Goal: Task Accomplishment & Management: Use online tool/utility

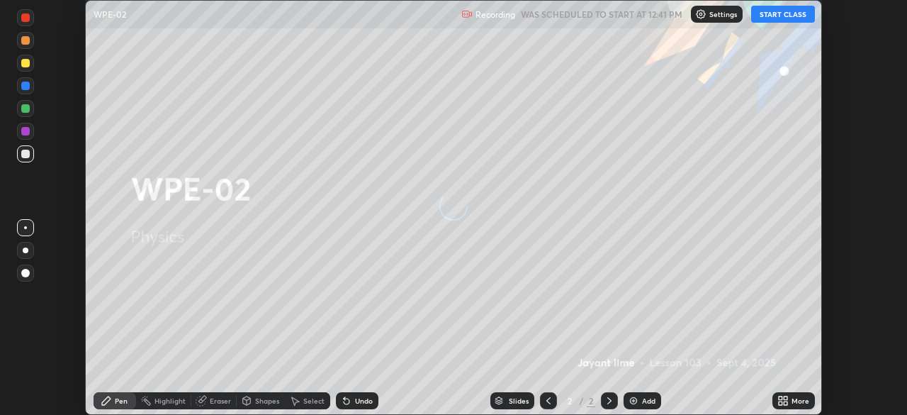
scroll to position [415, 906]
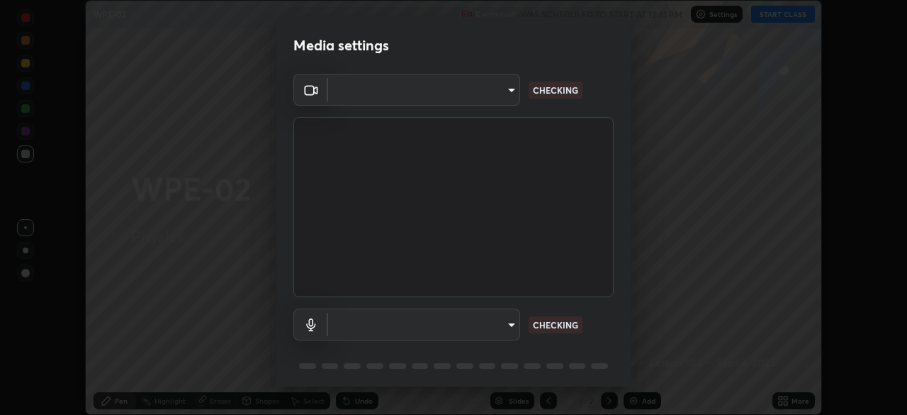
click at [650, 324] on div "Media settings ​ CHECKING ​ CHECKING 1 / 5 Next" at bounding box center [453, 207] width 907 height 415
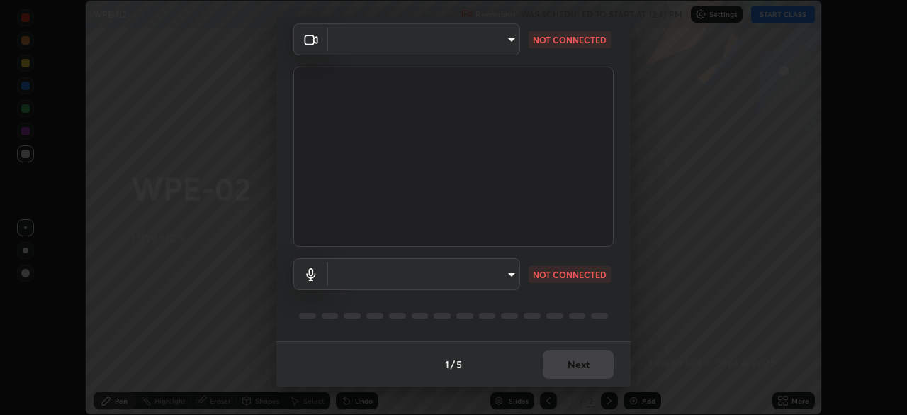
type input "6f19bd17bb1345d3381c364c08f732a45a1be43fbbd3e071611a8edbcb1d3ae0"
type input "default"
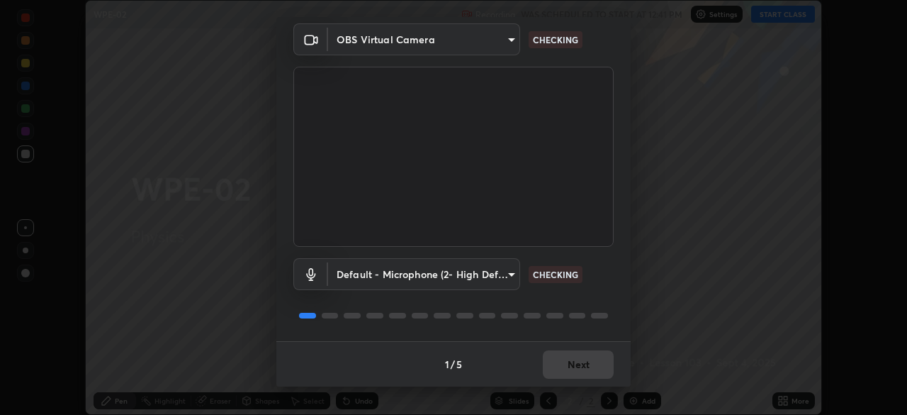
click at [590, 355] on div "1 / 5 Next" at bounding box center [453, 363] width 354 height 45
click at [585, 364] on div "1 / 5 Next" at bounding box center [453, 363] width 354 height 45
click at [585, 368] on div "1 / 5 Next" at bounding box center [453, 363] width 354 height 45
click at [587, 366] on div "1 / 5 Next" at bounding box center [453, 363] width 354 height 45
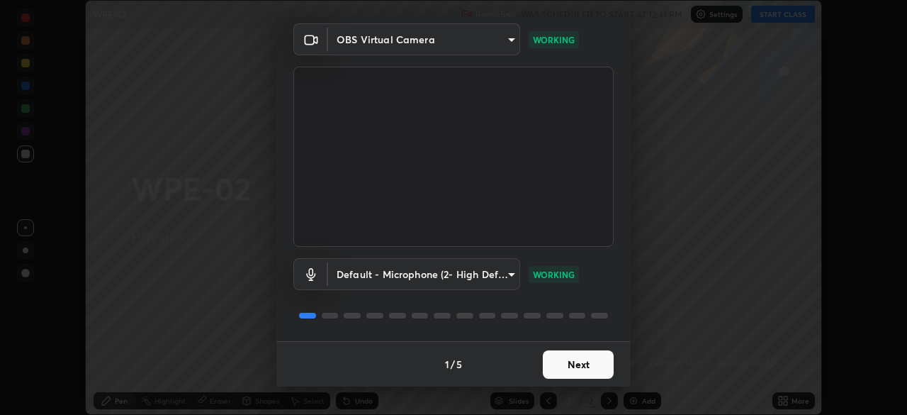
click at [567, 362] on button "Next" at bounding box center [578, 364] width 71 height 28
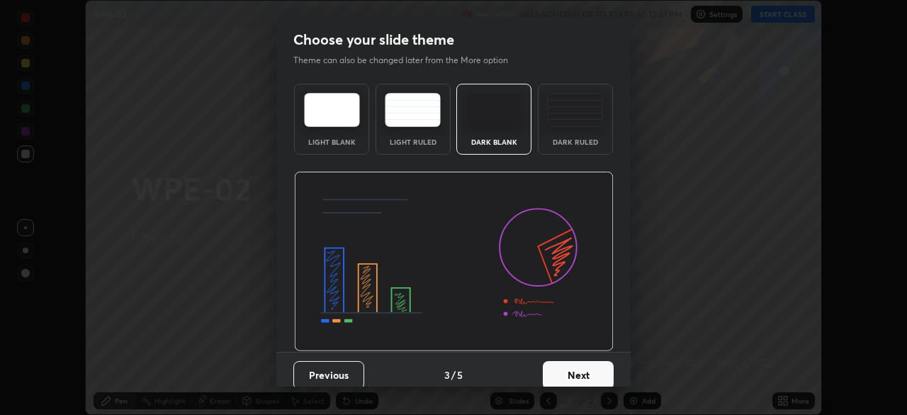
click at [572, 366] on button "Next" at bounding box center [578, 375] width 71 height 28
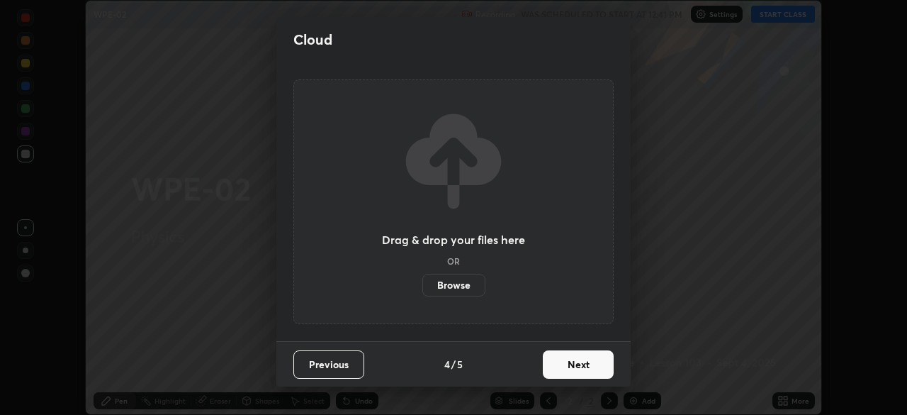
click at [576, 366] on button "Next" at bounding box center [578, 364] width 71 height 28
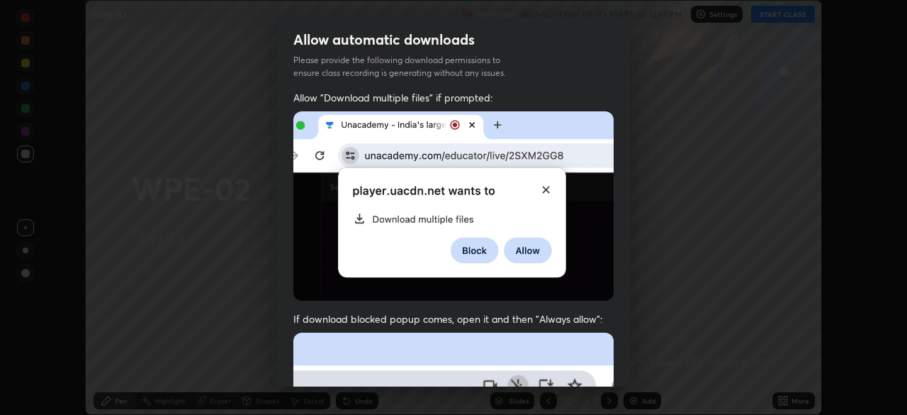
scroll to position [33, 0]
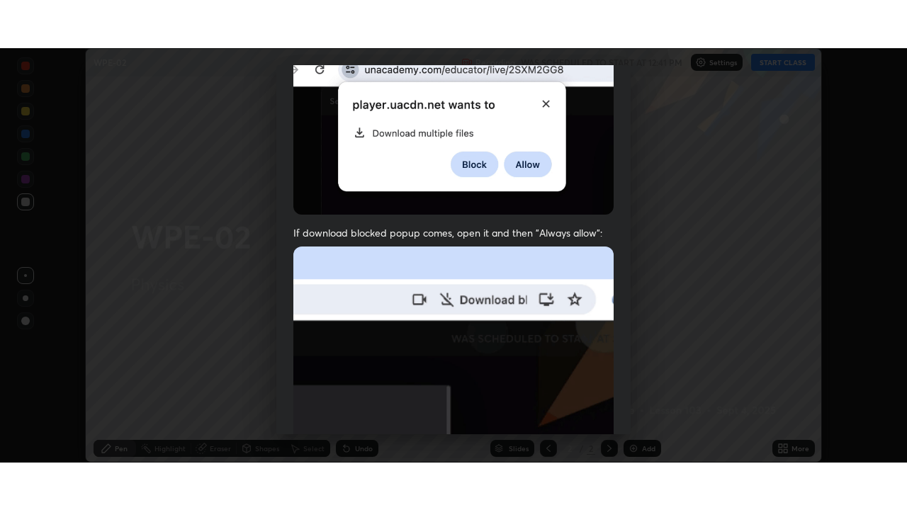
scroll to position [339, 0]
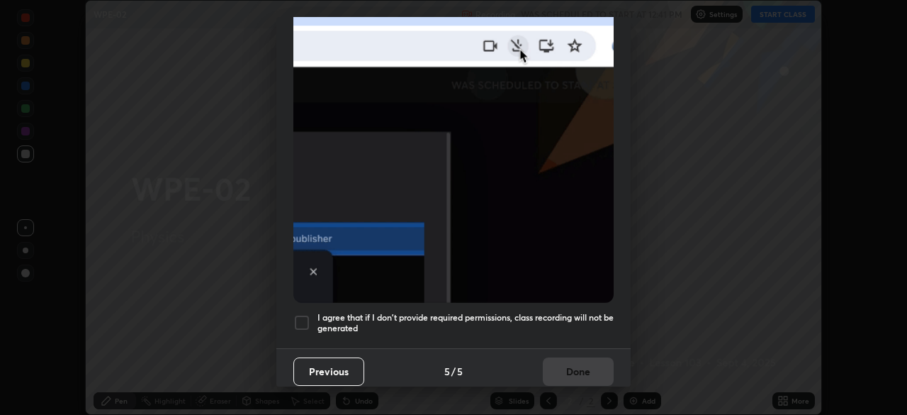
click at [302, 314] on div at bounding box center [301, 322] width 17 height 17
click at [579, 366] on button "Done" at bounding box center [578, 371] width 71 height 28
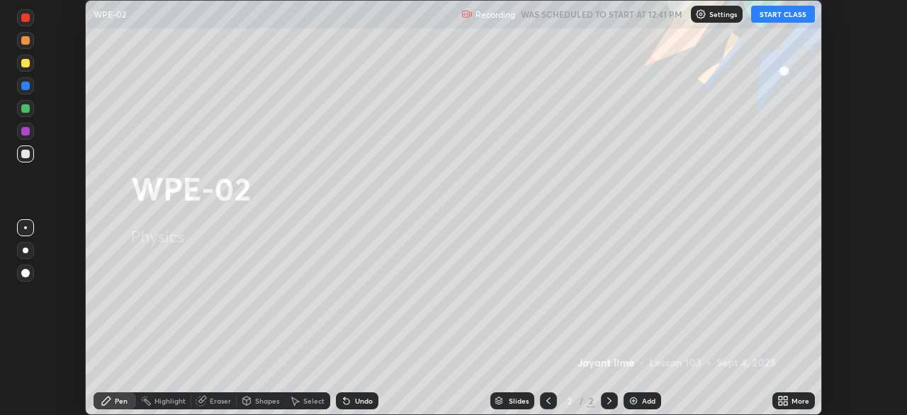
click at [787, 16] on button "START CLASS" at bounding box center [783, 14] width 64 height 17
click at [791, 393] on div "More" at bounding box center [793, 400] width 43 height 17
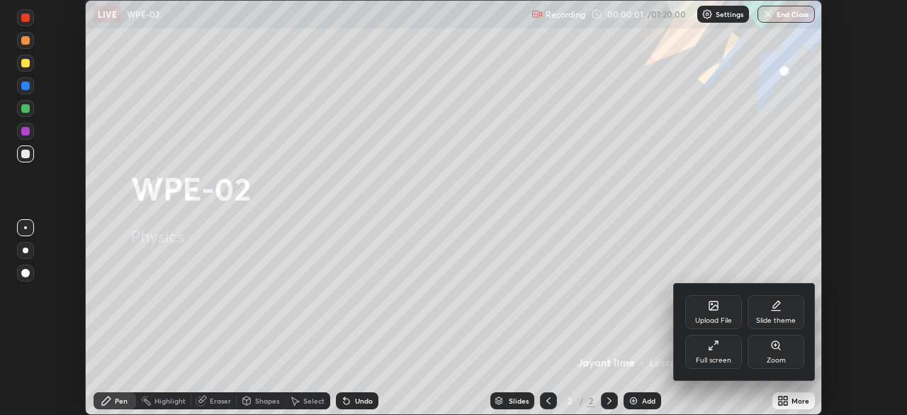
click at [716, 346] on icon at bounding box center [713, 344] width 11 height 11
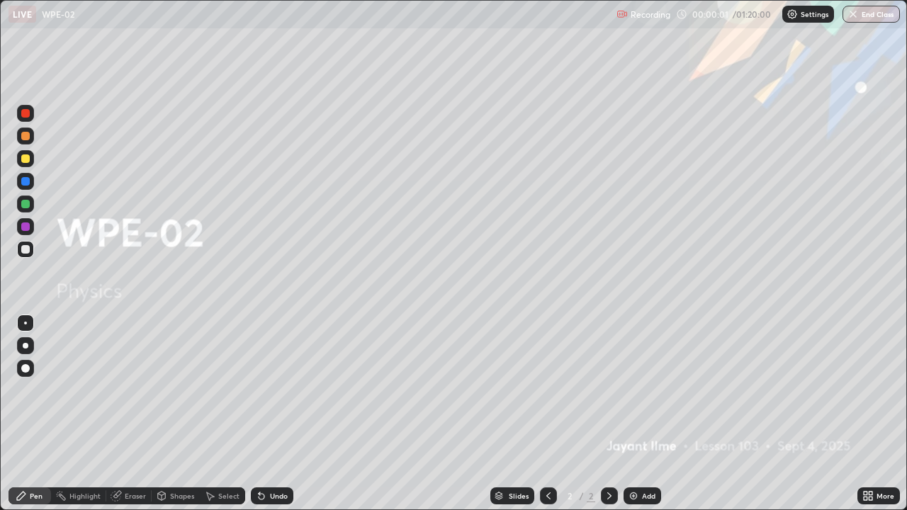
scroll to position [510, 907]
click at [643, 414] on div "Add" at bounding box center [648, 495] width 13 height 7
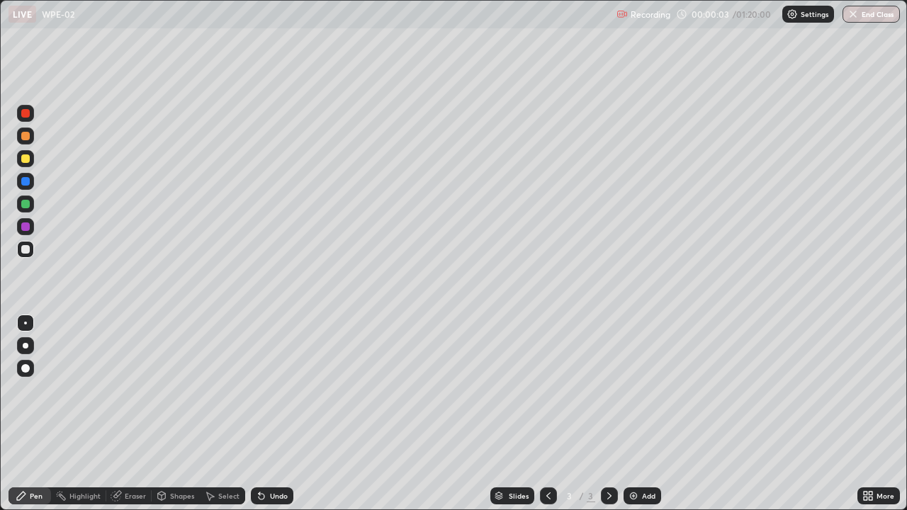
click at [32, 369] on div at bounding box center [25, 368] width 17 height 17
click at [276, 414] on div "Undo" at bounding box center [279, 495] width 18 height 7
click at [273, 414] on div "Undo" at bounding box center [279, 495] width 18 height 7
click at [642, 414] on div "Add" at bounding box center [648, 495] width 13 height 7
click at [639, 414] on div "Add" at bounding box center [643, 496] width 38 height 17
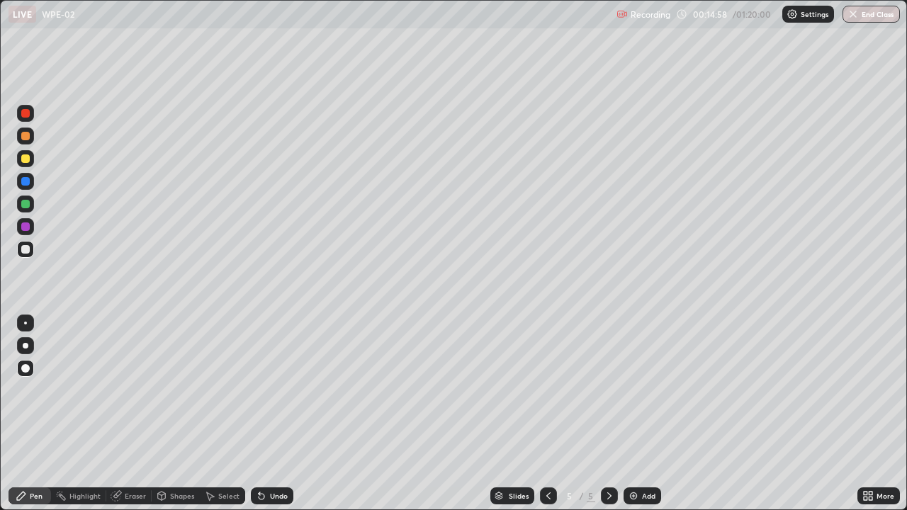
click at [18, 161] on div at bounding box center [25, 158] width 17 height 17
click at [21, 252] on div at bounding box center [25, 249] width 9 height 9
click at [644, 414] on div "Add" at bounding box center [648, 495] width 13 height 7
click at [30, 159] on div at bounding box center [25, 158] width 17 height 17
click at [26, 203] on div at bounding box center [25, 204] width 9 height 9
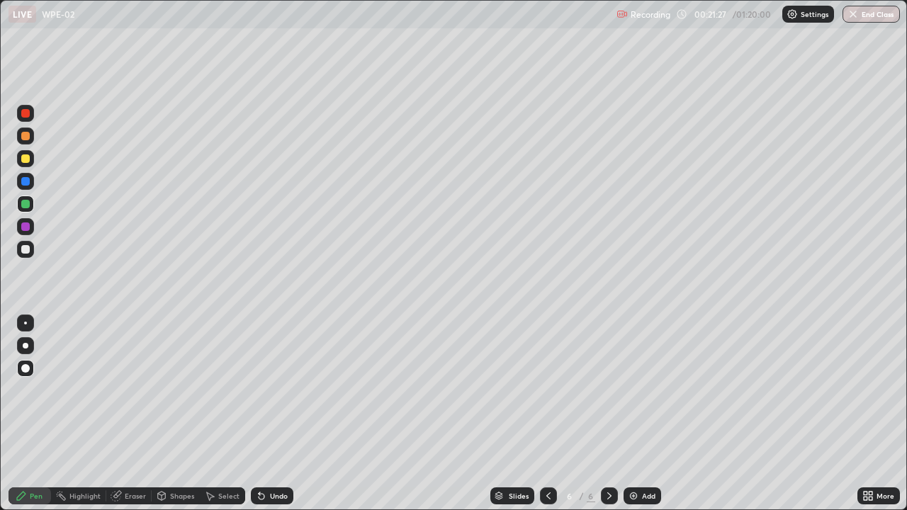
click at [281, 414] on div "Undo" at bounding box center [279, 495] width 18 height 7
click at [274, 414] on div "Undo" at bounding box center [279, 495] width 18 height 7
click at [278, 414] on div "Undo" at bounding box center [272, 496] width 43 height 17
click at [281, 414] on div "Undo" at bounding box center [272, 496] width 43 height 17
click at [24, 252] on div at bounding box center [25, 249] width 9 height 9
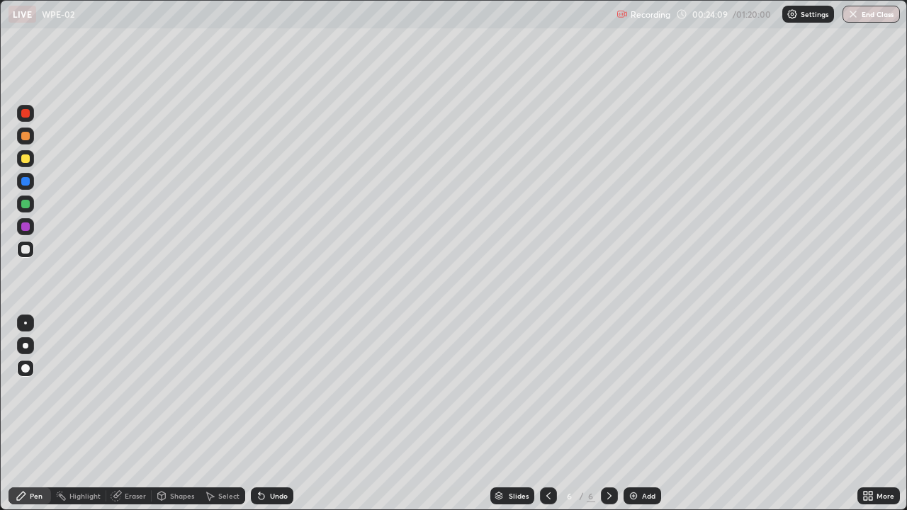
click at [265, 414] on div "Undo" at bounding box center [272, 496] width 43 height 17
click at [265, 414] on icon at bounding box center [261, 495] width 11 height 11
click at [259, 414] on icon at bounding box center [259, 492] width 1 height 1
click at [264, 414] on icon at bounding box center [261, 495] width 11 height 11
click at [260, 414] on icon at bounding box center [262, 497] width 6 height 6
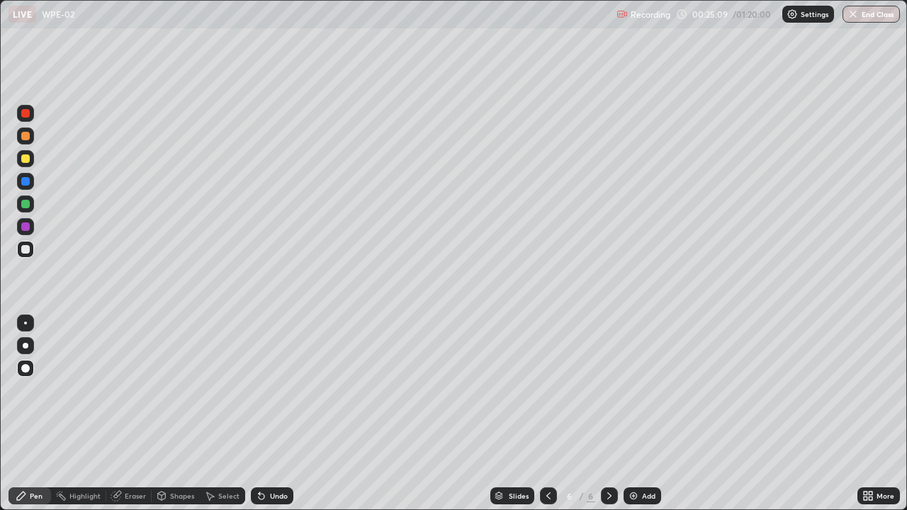
click at [27, 174] on div at bounding box center [25, 181] width 17 height 17
click at [30, 118] on div at bounding box center [25, 113] width 17 height 17
click at [24, 376] on div at bounding box center [25, 368] width 17 height 17
click at [26, 249] on div at bounding box center [25, 249] width 9 height 9
click at [26, 159] on div at bounding box center [25, 158] width 9 height 9
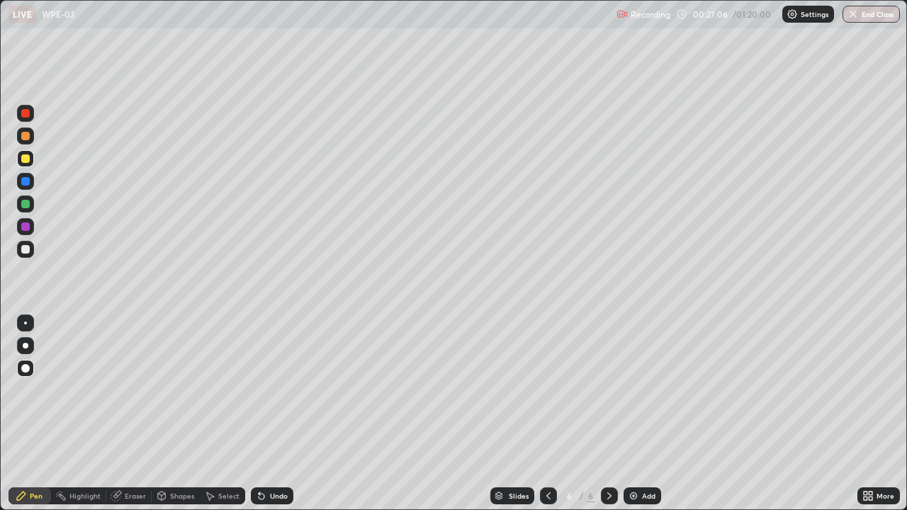
click at [23, 203] on div at bounding box center [25, 204] width 9 height 9
click at [23, 253] on div at bounding box center [25, 249] width 9 height 9
click at [638, 414] on img at bounding box center [633, 495] width 11 height 11
click at [28, 254] on div at bounding box center [25, 249] width 17 height 17
click at [28, 249] on div at bounding box center [25, 249] width 9 height 9
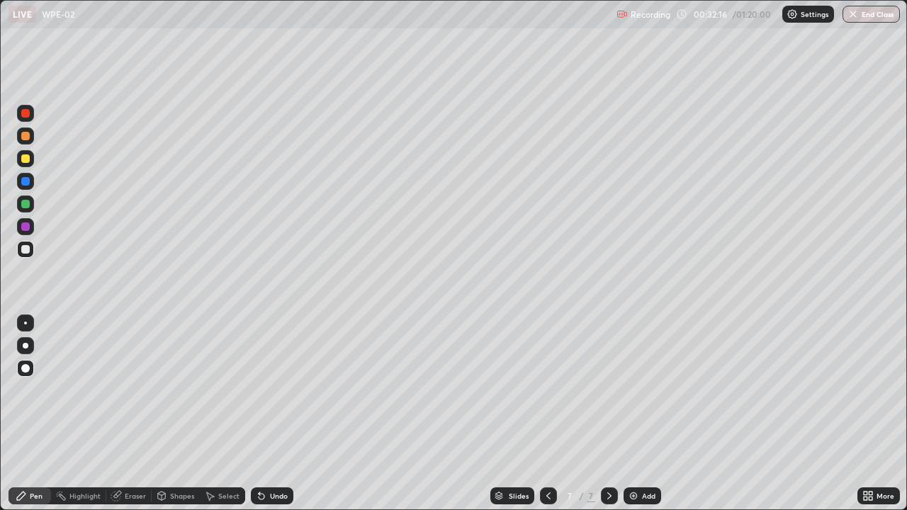
click at [18, 206] on div at bounding box center [25, 204] width 17 height 17
click at [28, 158] on div at bounding box center [25, 158] width 9 height 9
click at [18, 254] on div at bounding box center [25, 249] width 17 height 17
click at [19, 205] on div at bounding box center [25, 204] width 17 height 17
click at [23, 252] on div at bounding box center [25, 249] width 9 height 9
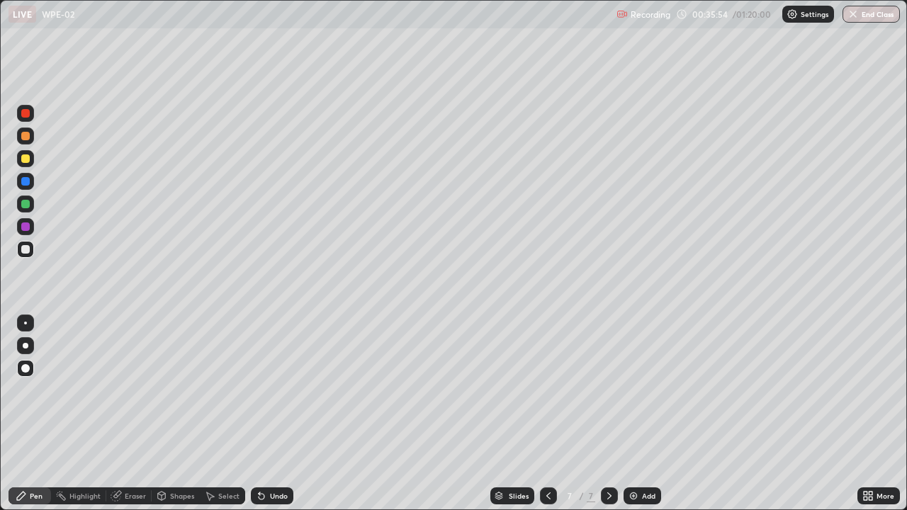
click at [33, 368] on div at bounding box center [25, 368] width 17 height 17
click at [133, 414] on div "Eraser" at bounding box center [135, 495] width 21 height 7
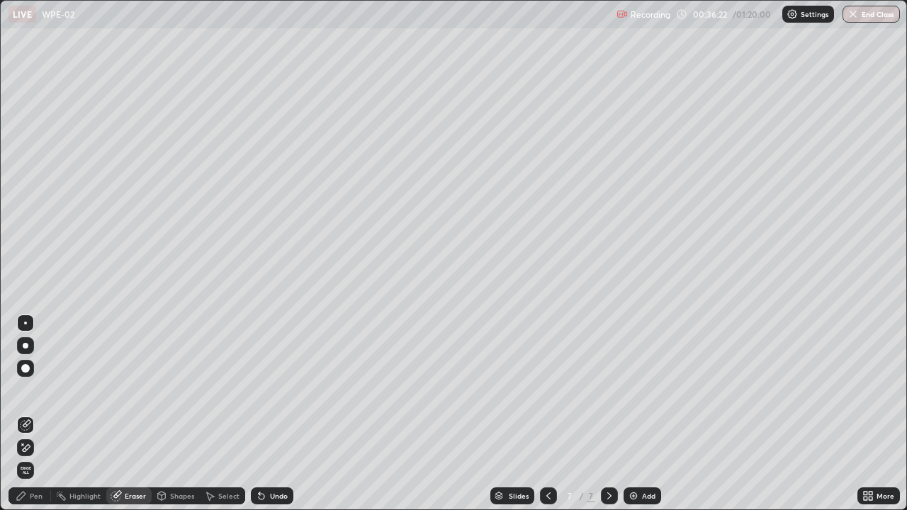
click at [23, 414] on icon at bounding box center [22, 444] width 1 height 1
click at [29, 414] on div "Pen" at bounding box center [30, 496] width 43 height 17
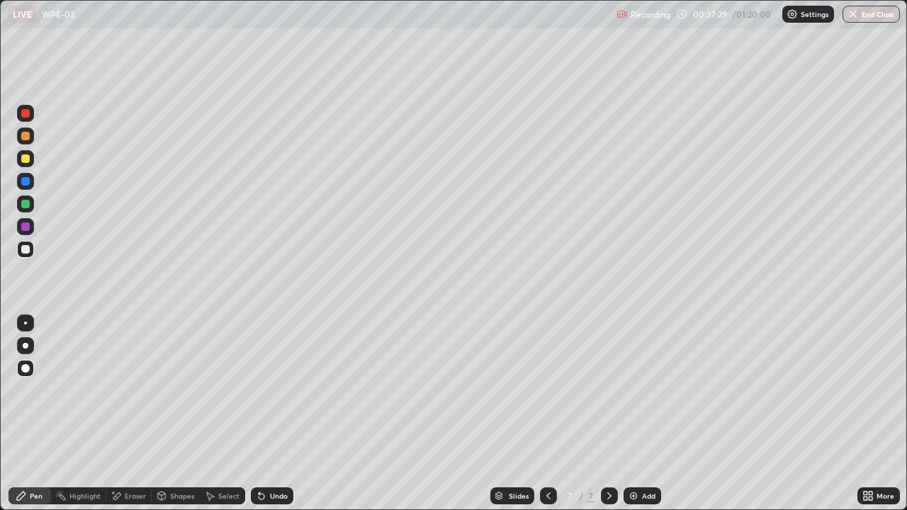
click at [23, 205] on div at bounding box center [25, 204] width 9 height 9
click at [638, 414] on div "Add" at bounding box center [643, 496] width 38 height 17
click at [29, 165] on div at bounding box center [25, 158] width 17 height 17
click at [276, 414] on div "Undo" at bounding box center [279, 495] width 18 height 7
click at [271, 414] on div "Undo" at bounding box center [279, 495] width 18 height 7
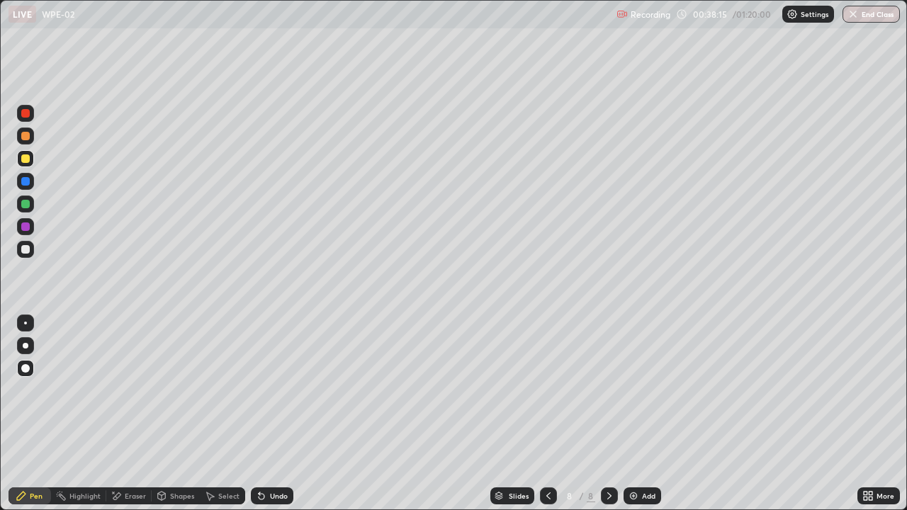
click at [25, 251] on div at bounding box center [25, 249] width 9 height 9
click at [271, 414] on div "Undo" at bounding box center [279, 495] width 18 height 7
click at [274, 414] on div "Undo" at bounding box center [279, 495] width 18 height 7
click at [267, 414] on div "Undo" at bounding box center [272, 496] width 43 height 17
click at [266, 414] on div "Undo" at bounding box center [272, 496] width 43 height 17
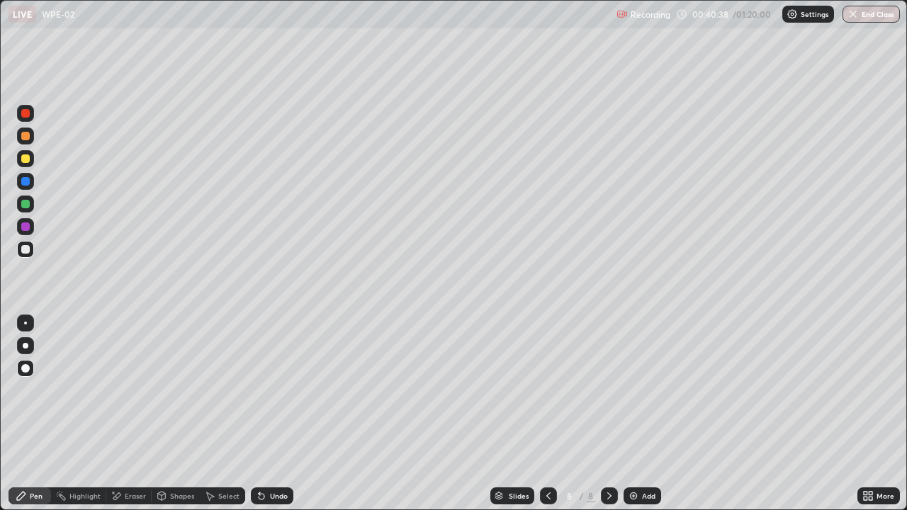
click at [23, 162] on div at bounding box center [25, 158] width 9 height 9
click at [135, 414] on div "Eraser" at bounding box center [135, 495] width 21 height 7
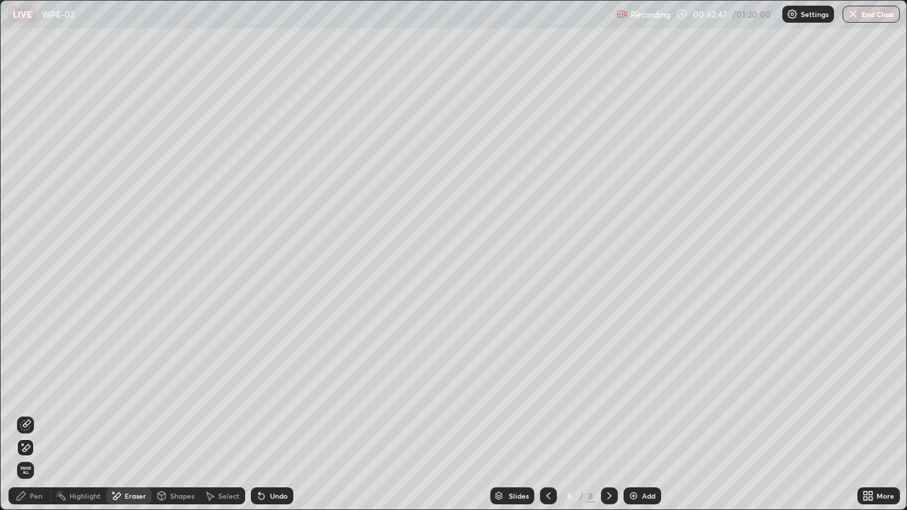
click at [33, 414] on div "Pen" at bounding box center [30, 496] width 43 height 17
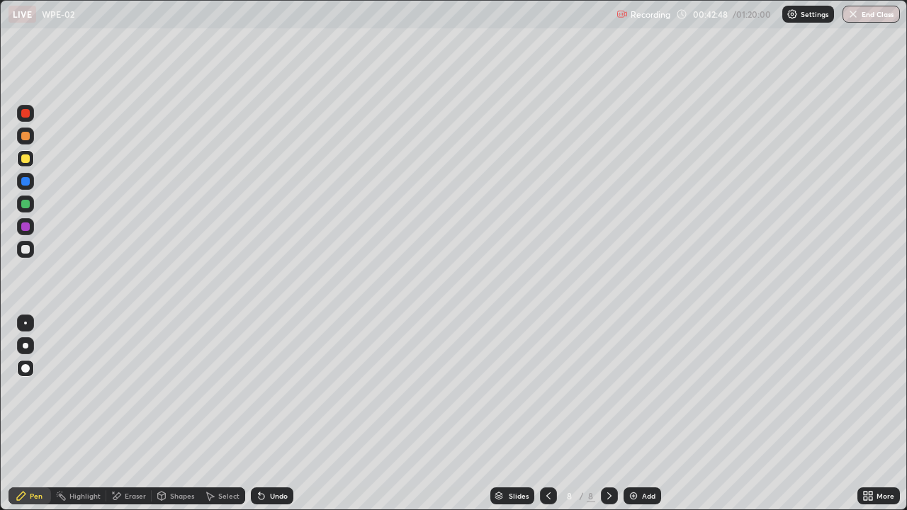
click at [26, 159] on div at bounding box center [25, 158] width 9 height 9
click at [26, 250] on div at bounding box center [25, 249] width 9 height 9
click at [636, 414] on img at bounding box center [633, 495] width 11 height 11
click at [32, 158] on div at bounding box center [25, 158] width 17 height 17
click at [21, 252] on div at bounding box center [25, 249] width 9 height 9
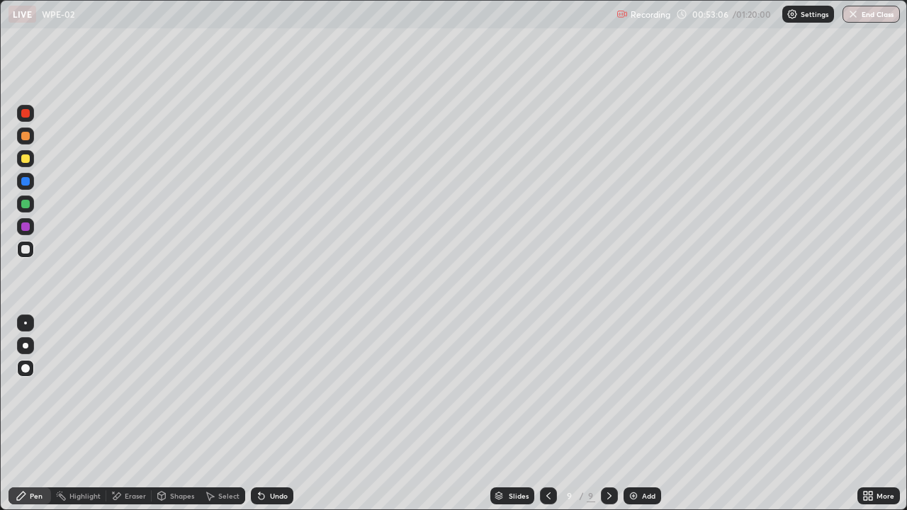
click at [634, 414] on img at bounding box center [633, 495] width 11 height 11
click at [270, 414] on div "Undo" at bounding box center [279, 495] width 18 height 7
click at [126, 414] on div "Eraser" at bounding box center [135, 495] width 21 height 7
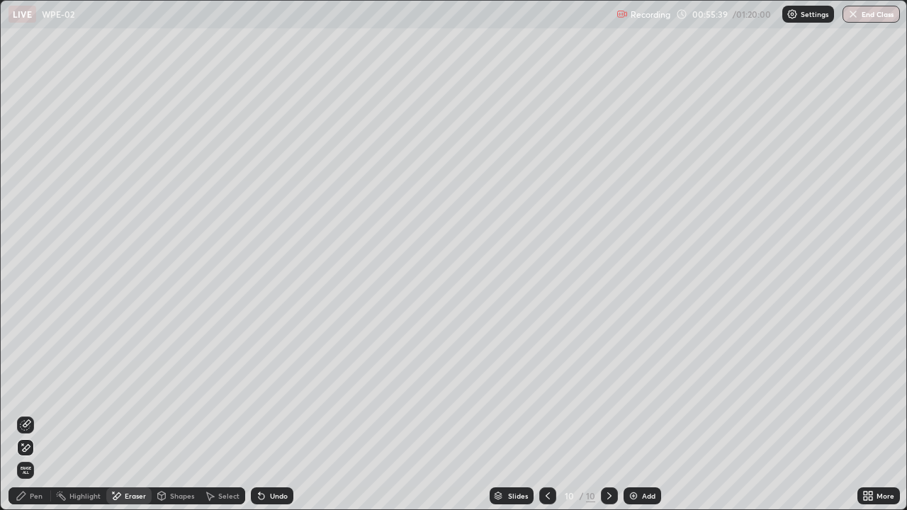
click at [37, 414] on div "Pen" at bounding box center [36, 495] width 13 height 7
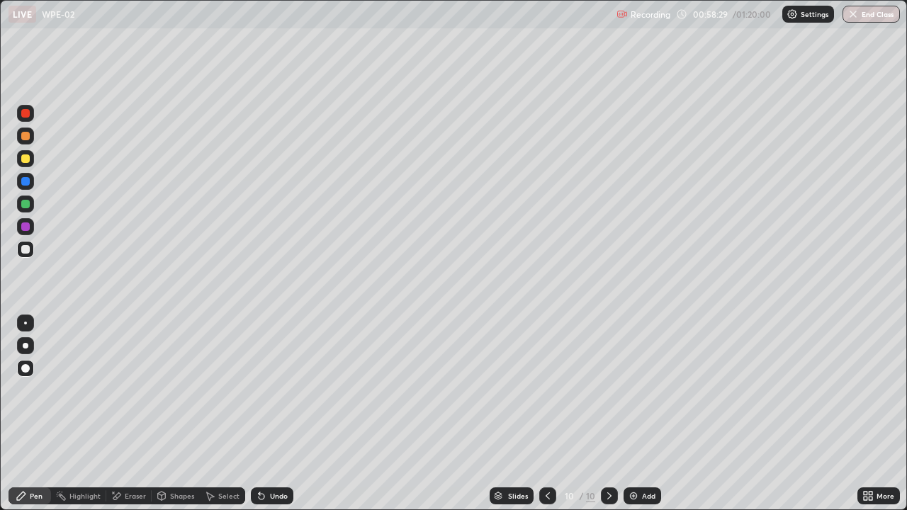
click at [628, 414] on img at bounding box center [633, 495] width 11 height 11
click at [269, 414] on div "Undo" at bounding box center [272, 496] width 43 height 17
click at [634, 414] on img at bounding box center [633, 495] width 11 height 11
click at [134, 414] on div "Eraser" at bounding box center [135, 495] width 21 height 7
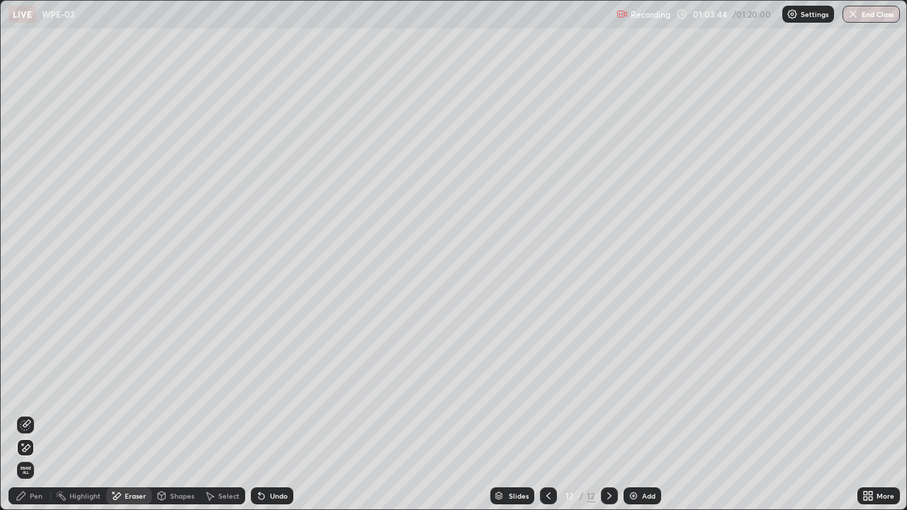
click at [45, 414] on div "Pen" at bounding box center [30, 496] width 43 height 17
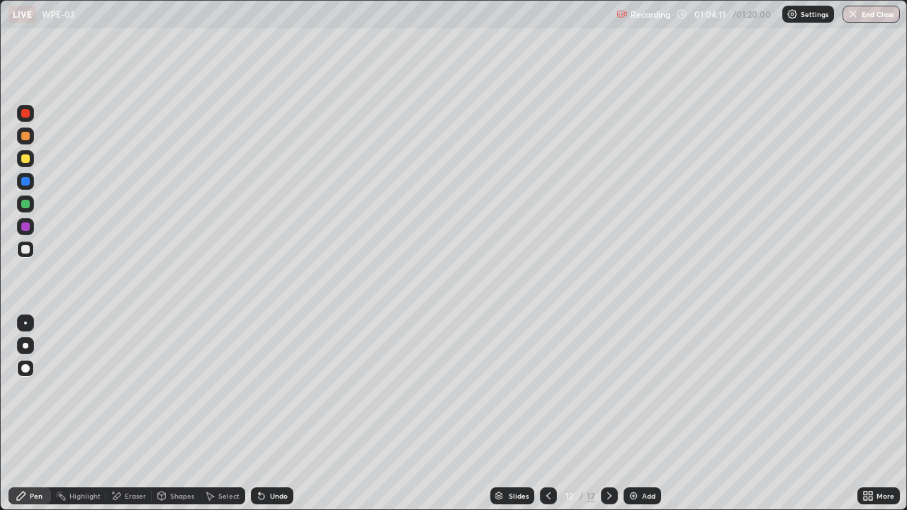
click at [270, 414] on div "Undo" at bounding box center [279, 495] width 18 height 7
click at [128, 414] on div "Eraser" at bounding box center [135, 495] width 21 height 7
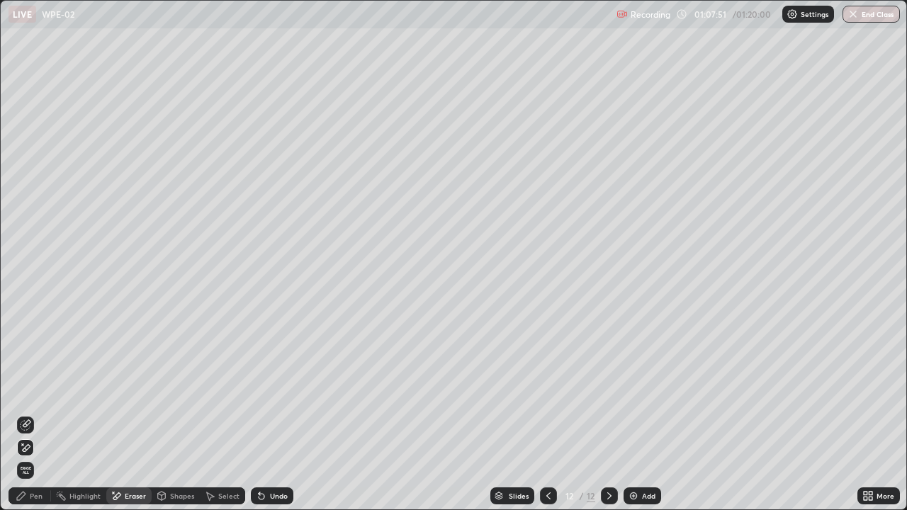
click at [36, 414] on div "Pen" at bounding box center [36, 495] width 13 height 7
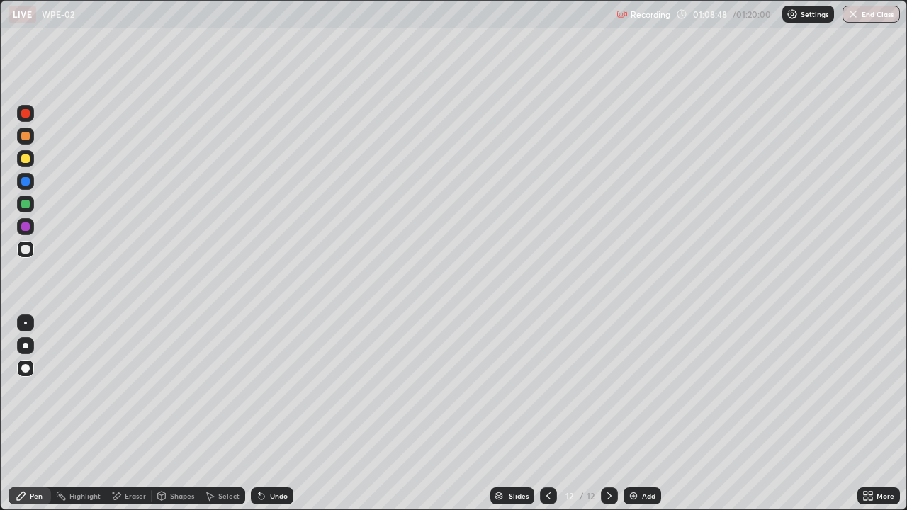
click at [28, 203] on div at bounding box center [25, 204] width 9 height 9
click at [20, 254] on div at bounding box center [25, 249] width 17 height 17
click at [804, 21] on div "Settings" at bounding box center [808, 14] width 52 height 17
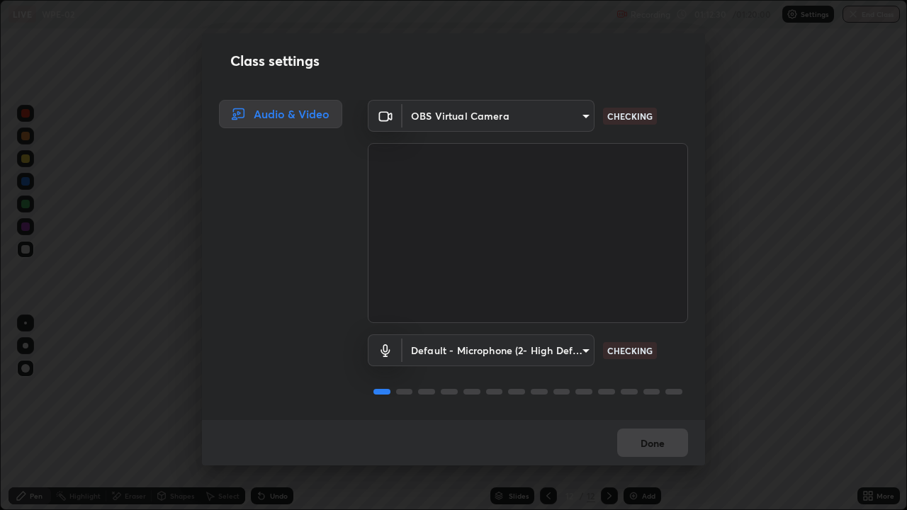
click at [752, 326] on div "Class settings Audio & Video OBS Virtual Camera 6f19bd17bb1345d3381c364c08f732a…" at bounding box center [453, 255] width 907 height 510
click at [765, 16] on div "Class settings Audio & Video OBS Virtual Camera 6f19bd17bb1345d3381c364c08f732a…" at bounding box center [453, 255] width 907 height 510
click at [874, 14] on div "Class settings Audio & Video OBS Virtual Camera 6f19bd17bb1345d3381c364c08f732a…" at bounding box center [453, 255] width 907 height 510
click at [887, 12] on div "Class settings Audio & Video OBS Virtual Camera 6f19bd17bb1345d3381c364c08f732a…" at bounding box center [453, 255] width 907 height 510
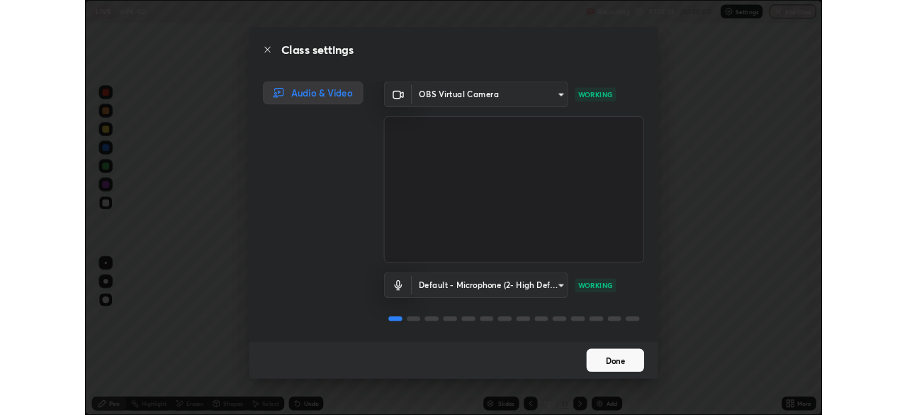
scroll to position [1, 0]
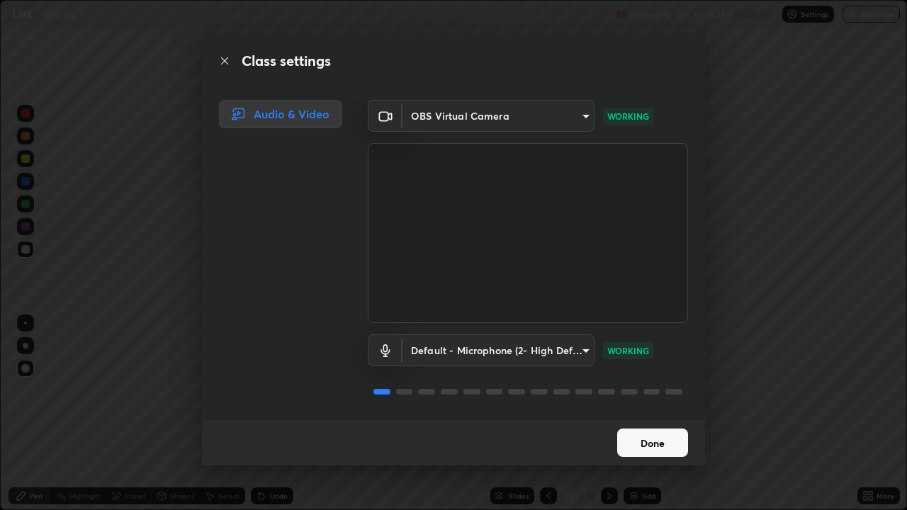
click at [660, 414] on button "Done" at bounding box center [652, 443] width 71 height 28
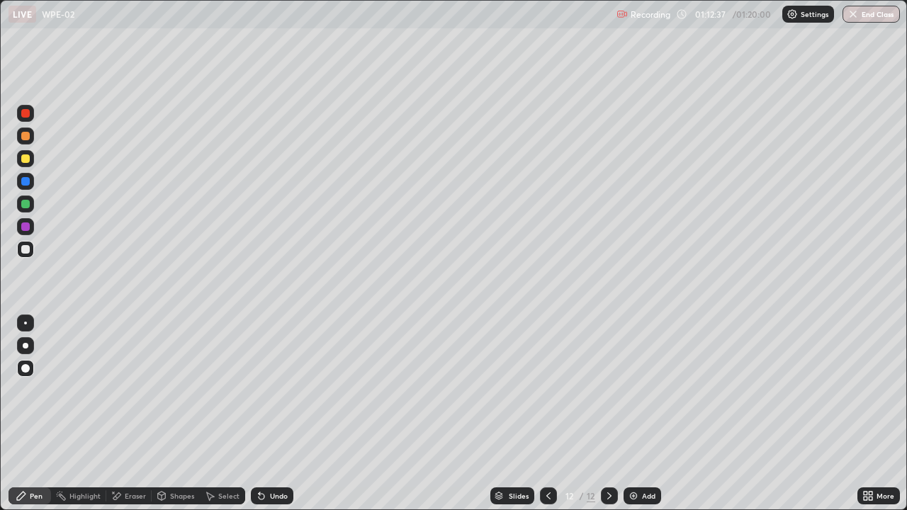
click at [889, 11] on button "End Class" at bounding box center [871, 14] width 57 height 17
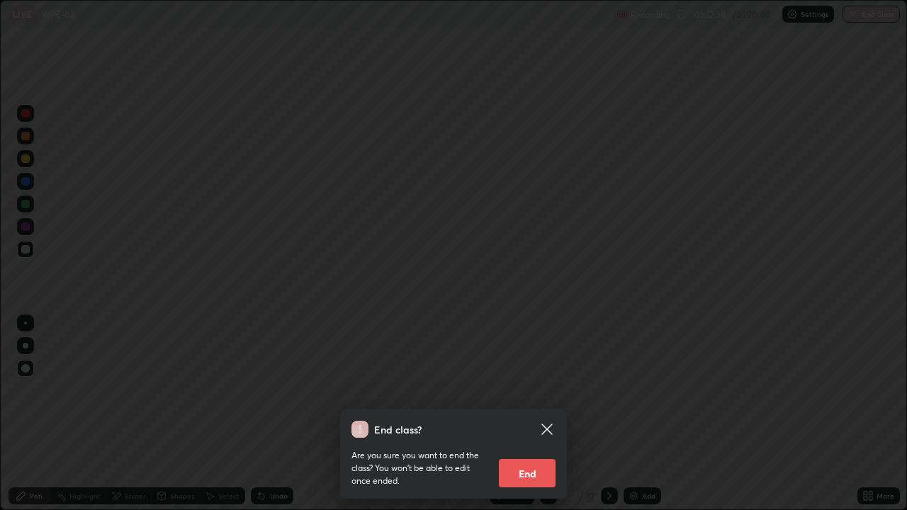
click at [531, 414] on button "End" at bounding box center [527, 473] width 57 height 28
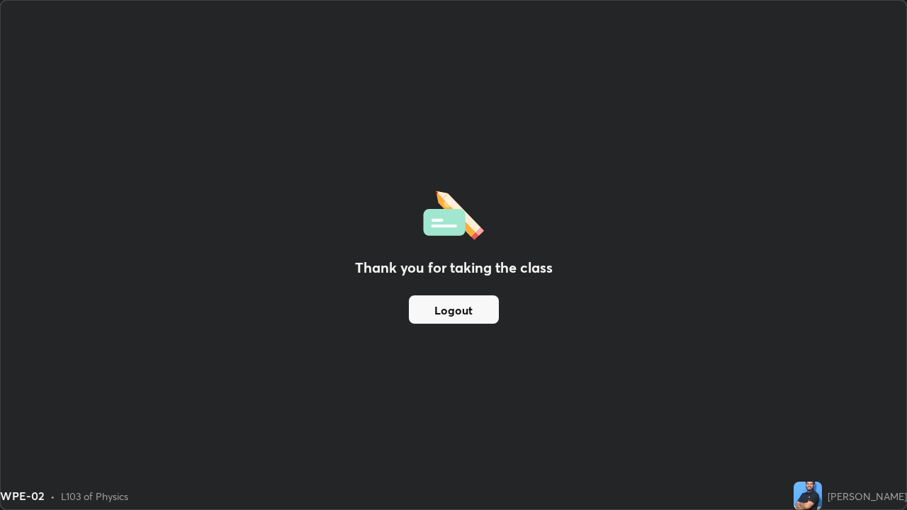
click at [614, 343] on div "Thank you for taking the class Logout" at bounding box center [454, 255] width 906 height 509
click at [509, 96] on div "Thank you for taking the class Logout" at bounding box center [454, 255] width 906 height 509
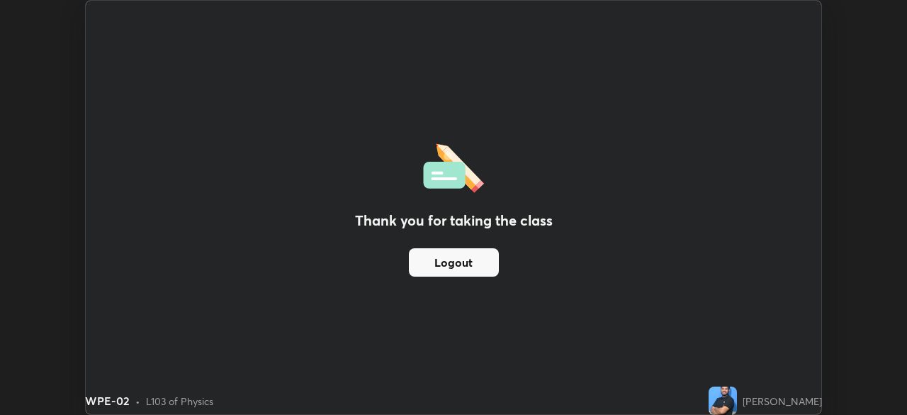
scroll to position [70445, 69952]
